Goal: Check status: Check status

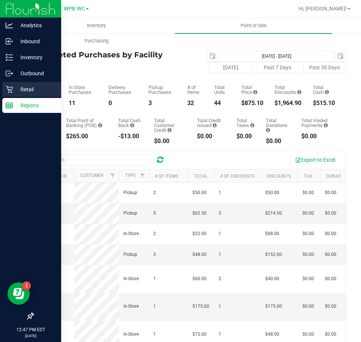
click at [7, 94] on div "Retail" at bounding box center [31, 89] width 59 height 15
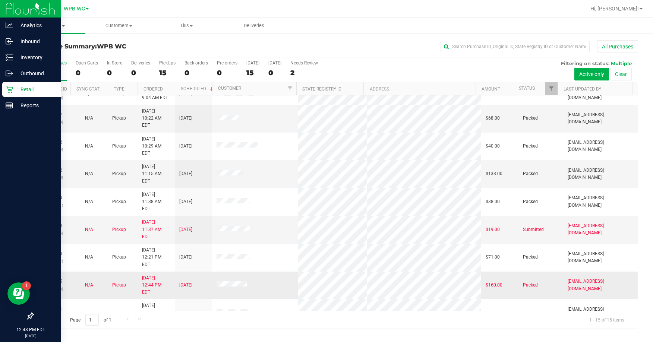
click at [55, 278] on div "11855605 (317465593)" at bounding box center [52, 285] width 28 height 14
click at [55, 279] on link "11855605" at bounding box center [51, 281] width 21 height 5
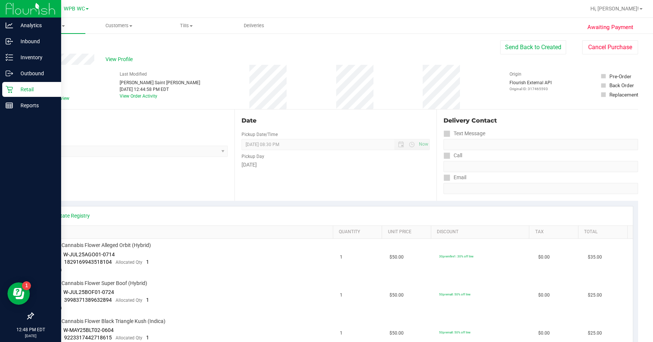
click at [121, 63] on div "View Profile" at bounding box center [266, 59] width 467 height 11
click at [121, 61] on span "View Profile" at bounding box center [120, 59] width 30 height 8
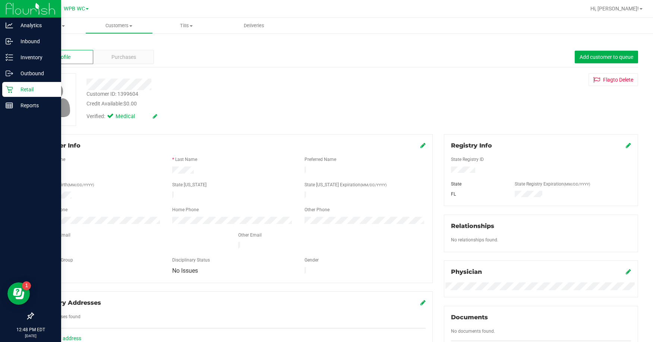
click at [128, 94] on div "Customer ID: 1399604" at bounding box center [112, 94] width 52 height 8
copy div "Customer ID: 1399604"
click at [9, 91] on icon at bounding box center [9, 89] width 7 height 7
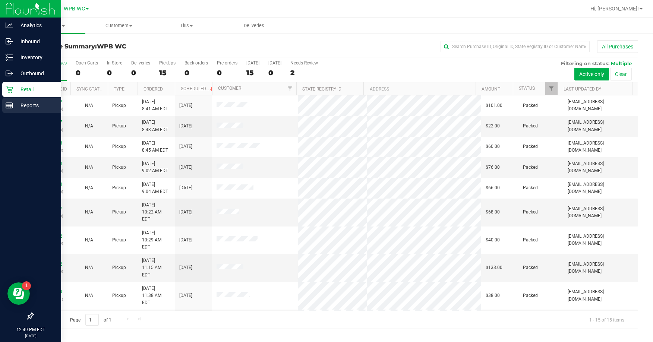
click at [16, 99] on div "Reports" at bounding box center [31, 105] width 59 height 15
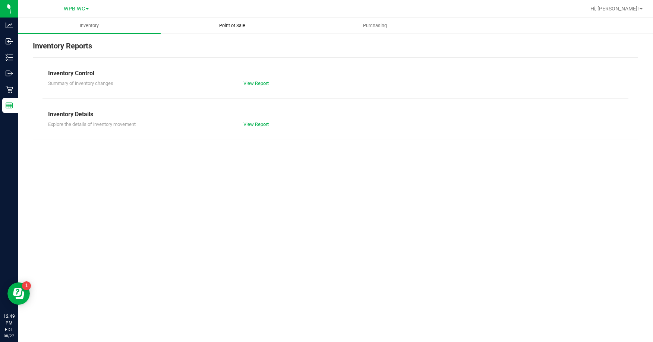
click at [219, 23] on span "Point of Sale" at bounding box center [232, 25] width 46 height 7
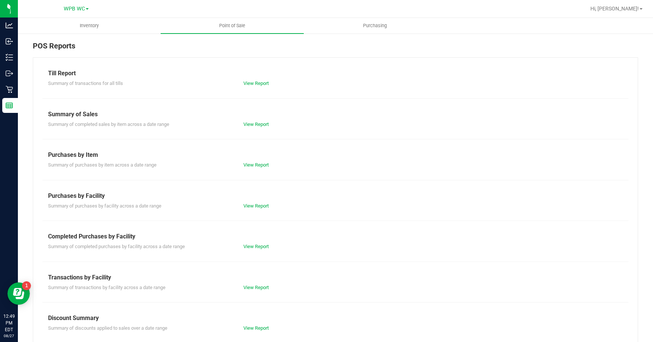
click at [255, 251] on div "Till Report Summary of transactions for all tills View Report Summary of Sales …" at bounding box center [335, 220] width 605 height 327
click at [255, 243] on div "View Report" at bounding box center [287, 246] width 98 height 7
click at [253, 248] on link "View Report" at bounding box center [255, 247] width 25 height 6
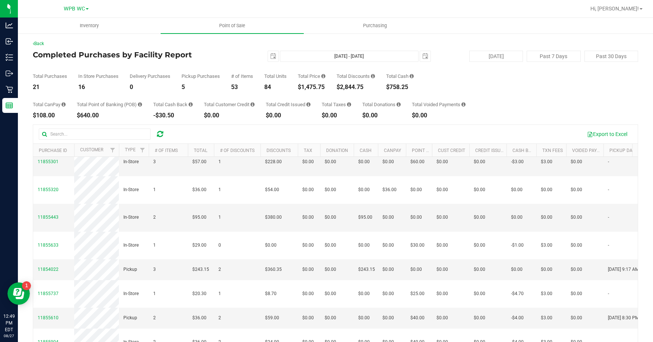
scroll to position [298, 0]
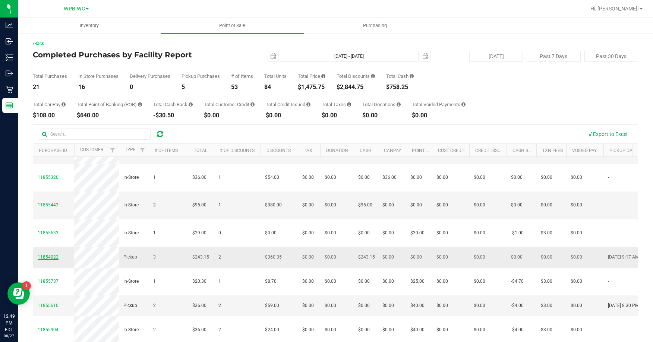
click at [47, 260] on span "11854022" at bounding box center [48, 256] width 21 height 5
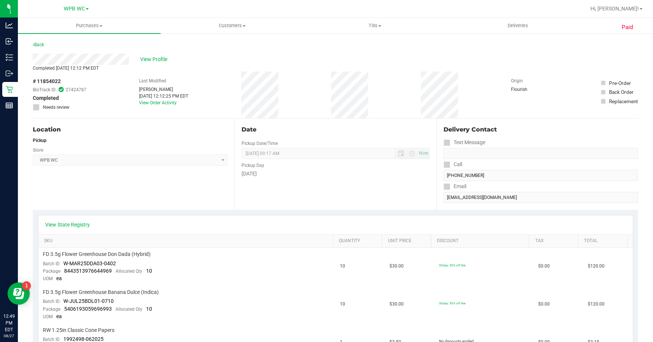
click at [47, 81] on span "# 11854022" at bounding box center [47, 81] width 28 height 8
copy div "# 11854022"
click at [154, 59] on span "View Profile" at bounding box center [155, 59] width 30 height 8
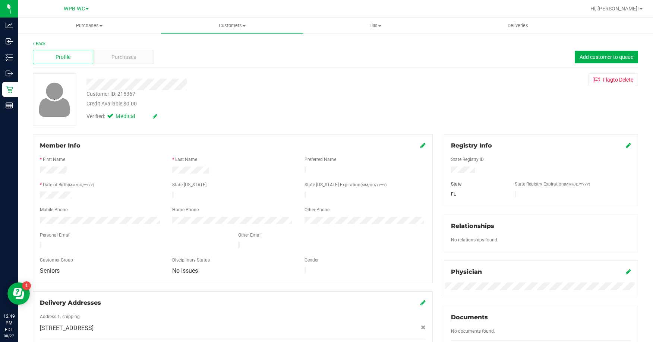
click at [119, 92] on div "Customer ID: 215367" at bounding box center [110, 94] width 49 height 8
copy div "Customer ID: 215367"
click at [242, 104] on div "Credit Available: $0.00" at bounding box center [234, 104] width 297 height 8
